Goal: Communication & Community: Connect with others

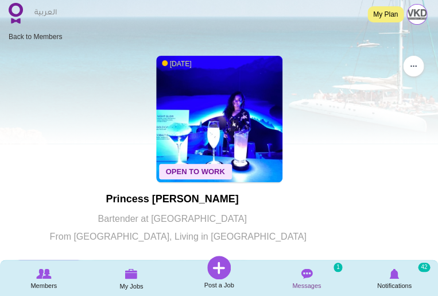
click at [306, 271] on img at bounding box center [306, 273] width 11 height 10
